Goal: Find specific page/section: Find specific page/section

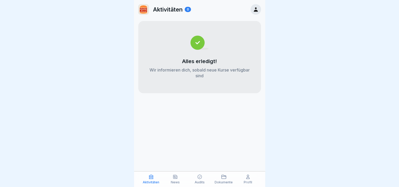
click at [223, 181] on p "Dokumente" at bounding box center [224, 183] width 18 height 4
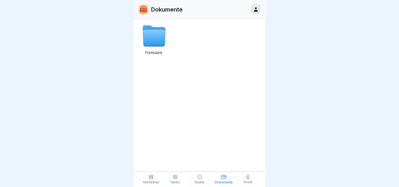
click at [223, 181] on p "Dokumente" at bounding box center [224, 183] width 18 height 4
